Goal: Task Accomplishment & Management: Manage account settings

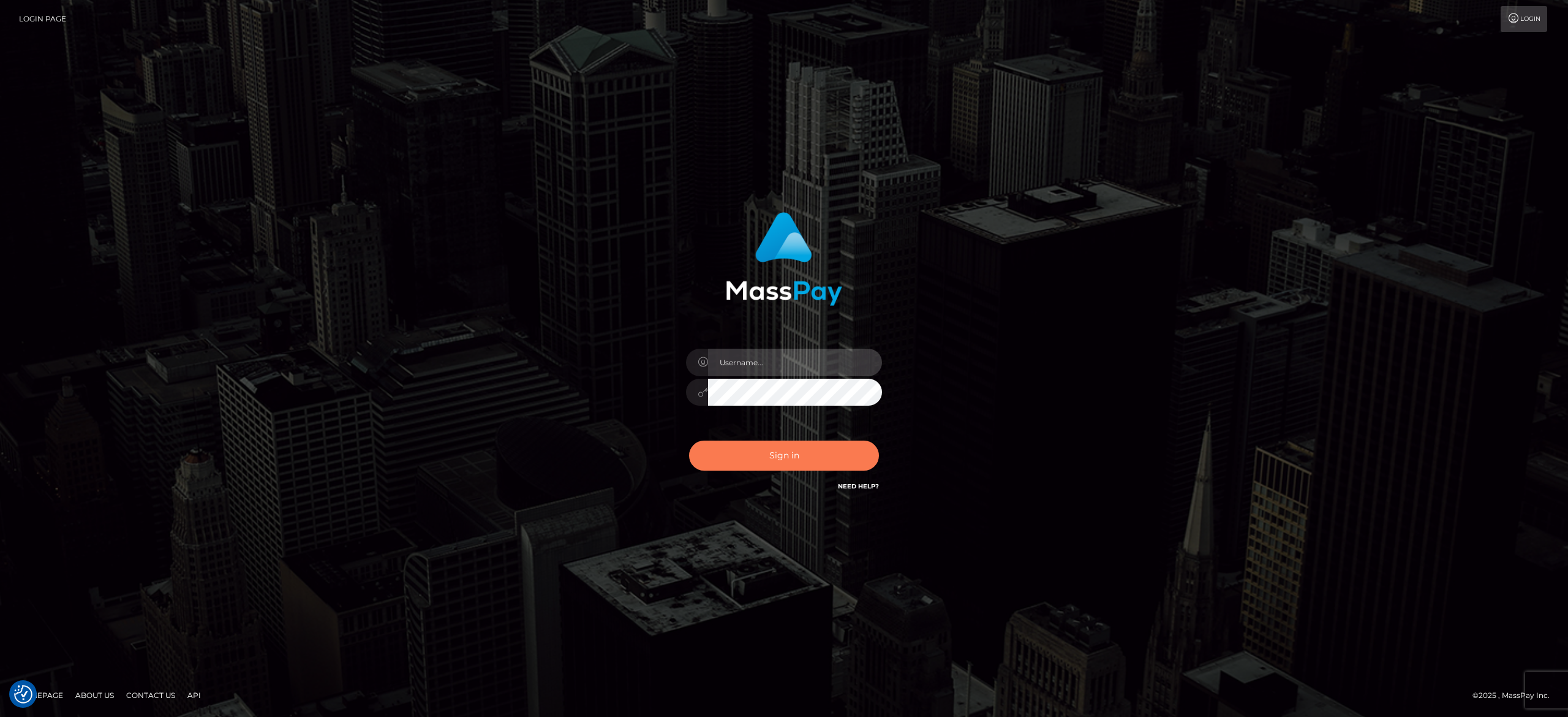
type input "alexandra.barbu"
click at [766, 444] on button "Sign in" at bounding box center [784, 456] width 190 height 30
type input "alexandra.barbu"
click at [766, 444] on button "Sign in" at bounding box center [784, 456] width 190 height 30
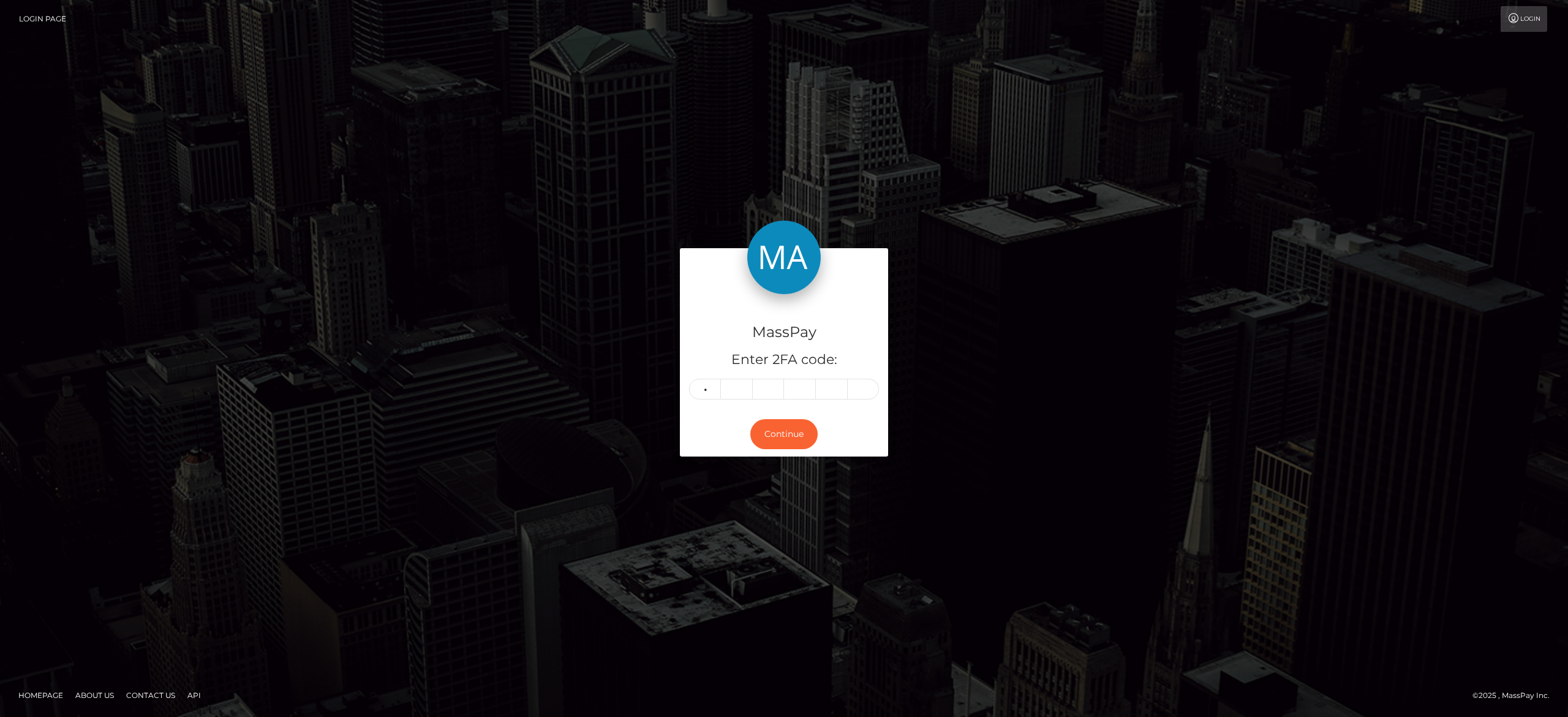
type input "6"
type input "0"
type input "2"
type input "1"
type input "6"
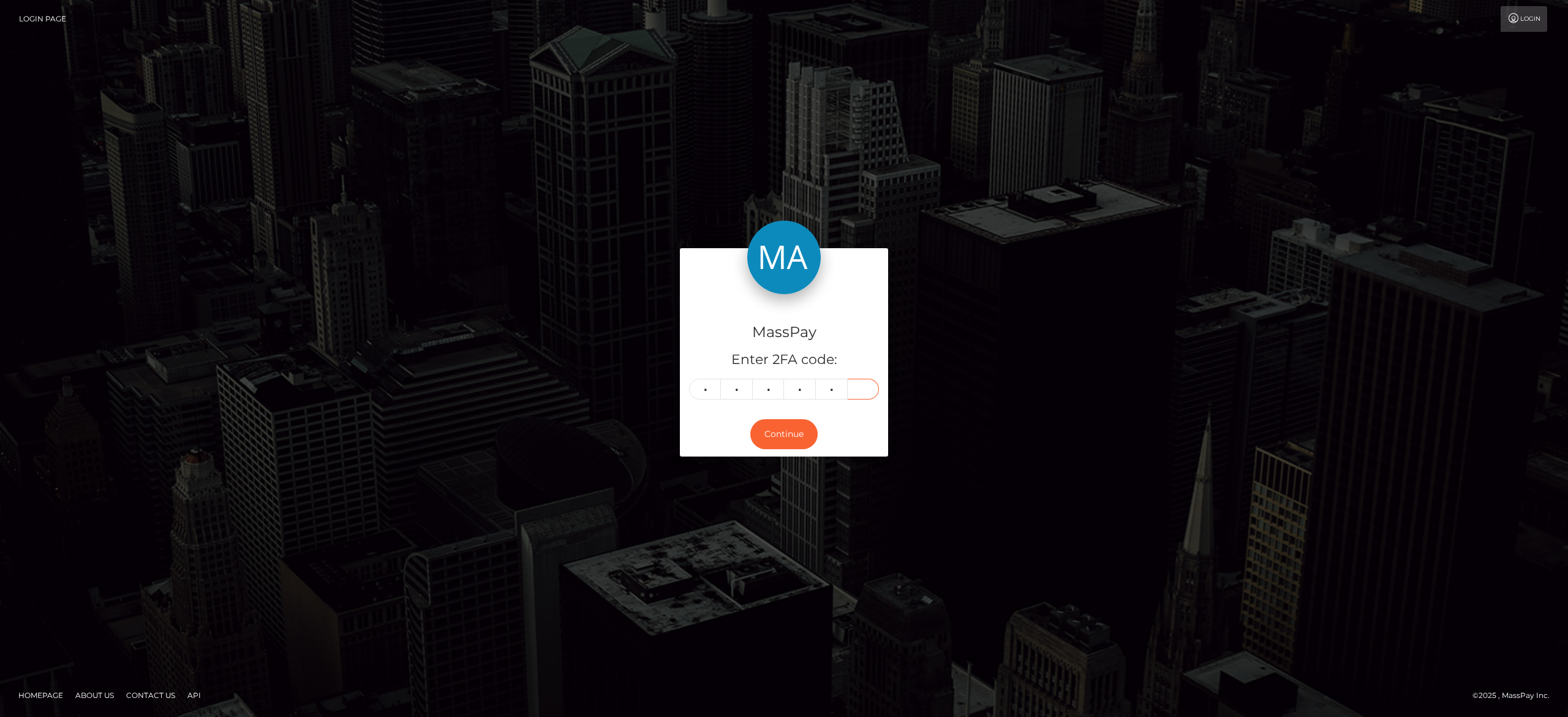
type input "8"
